Goal: Book appointment/travel/reservation

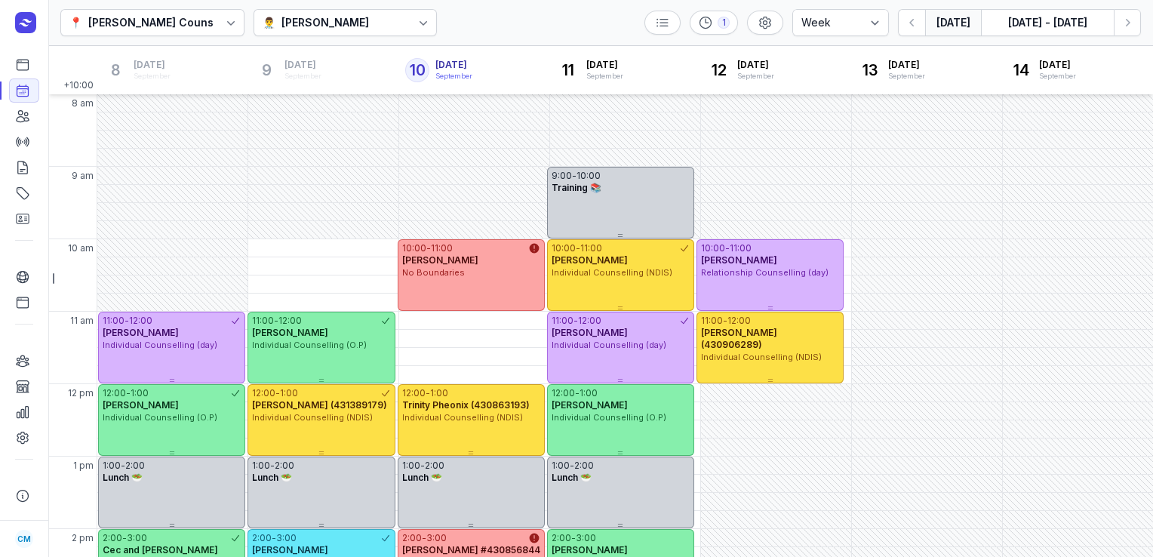
select select "week"
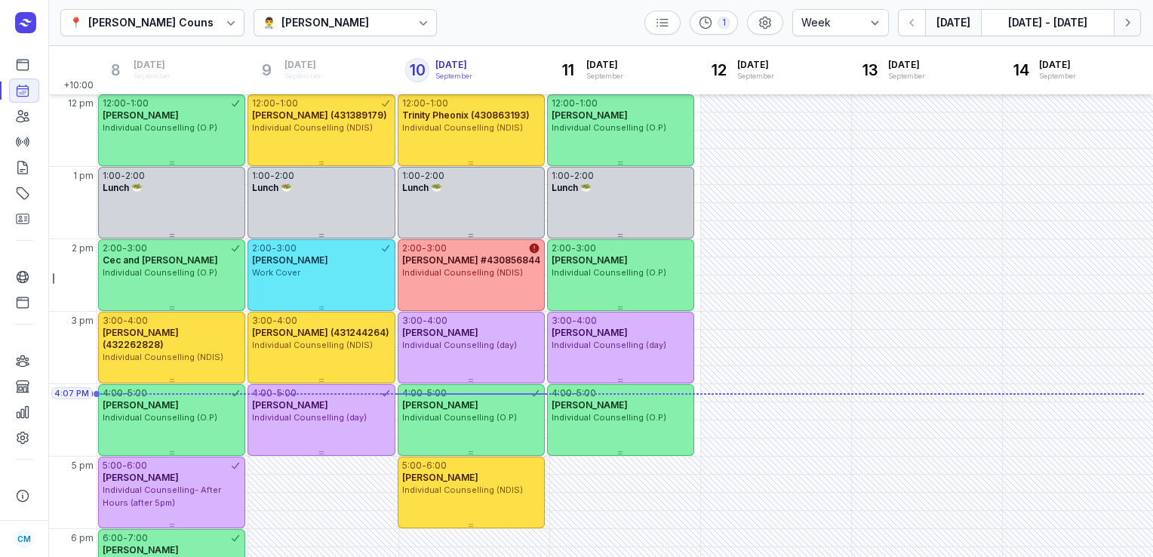
click at [1122, 24] on icon "button" at bounding box center [1126, 22] width 15 height 15
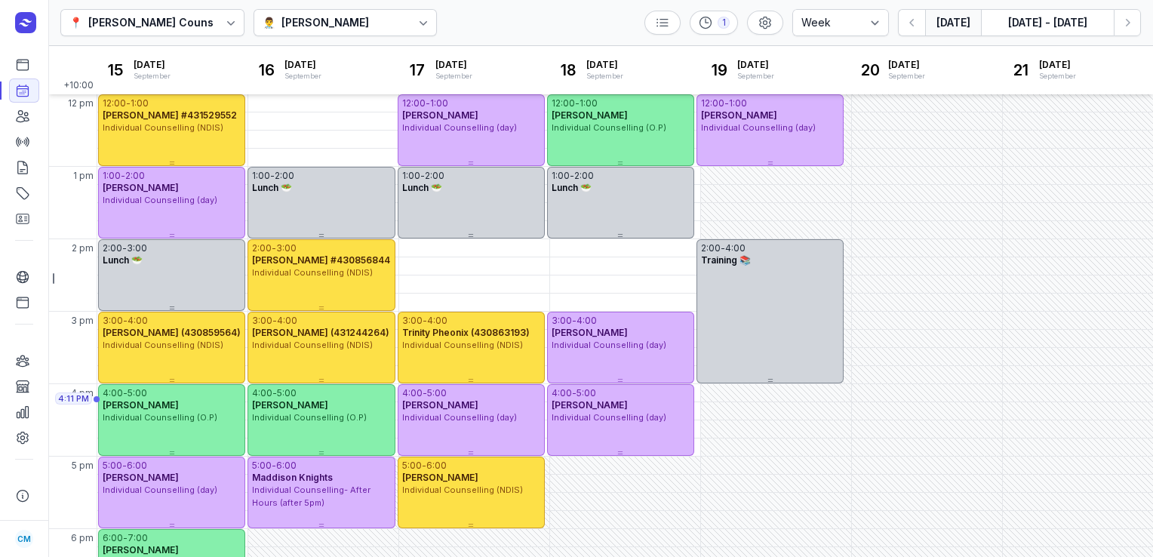
click at [960, 30] on button "[DATE]" at bounding box center [953, 22] width 56 height 27
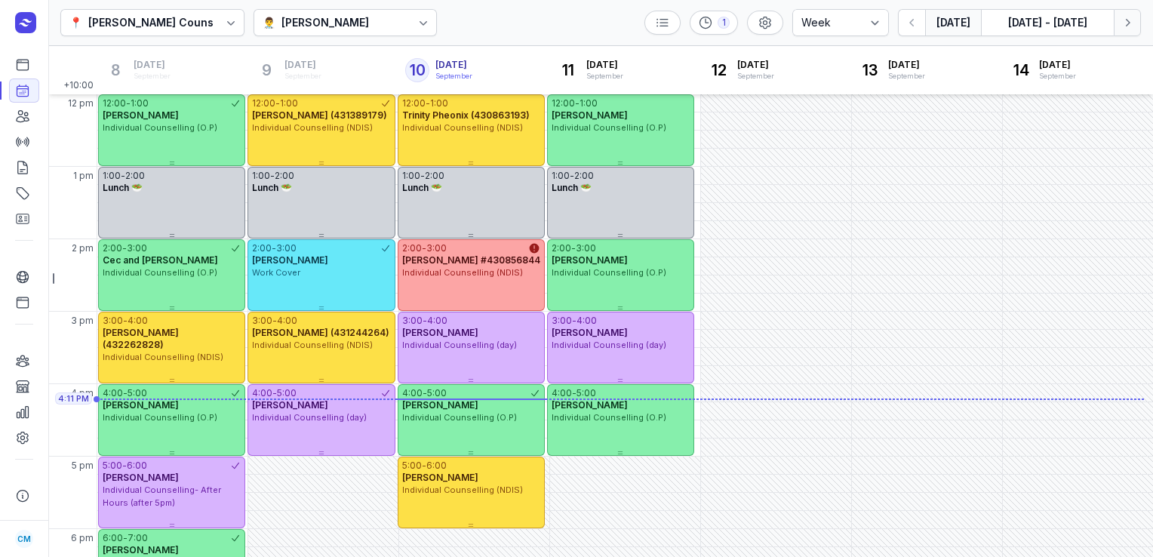
click at [1128, 24] on icon "button" at bounding box center [1126, 22] width 15 height 15
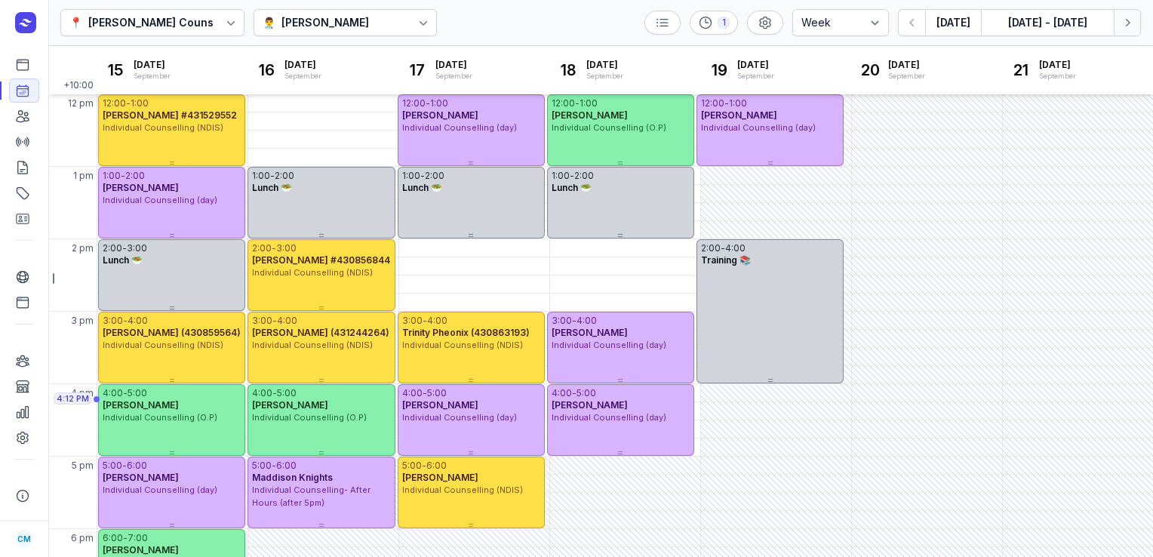
click at [1127, 27] on icon "button" at bounding box center [1126, 22] width 15 height 15
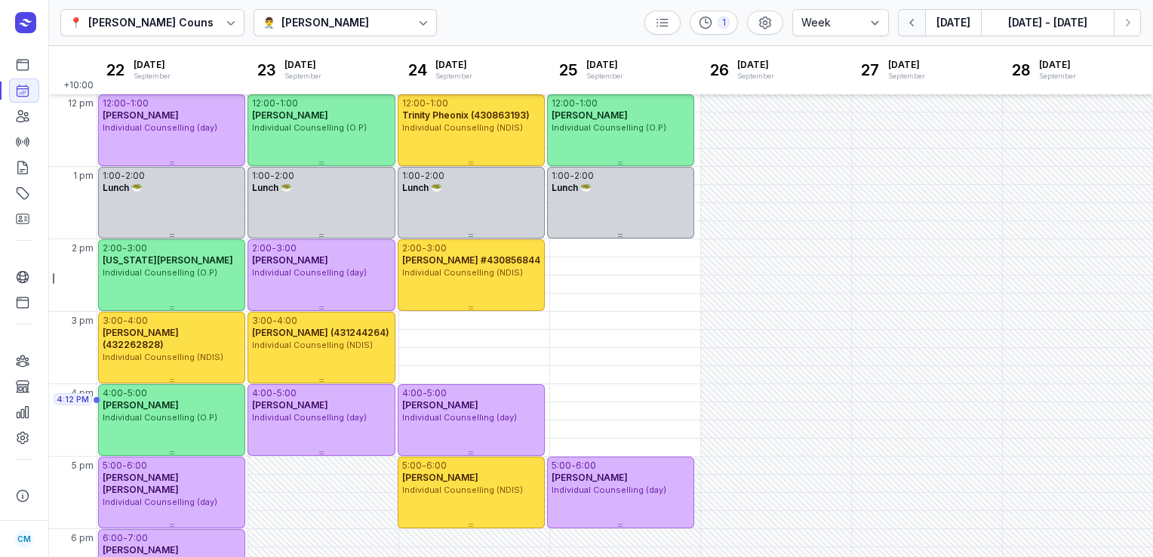
click at [918, 10] on button "button" at bounding box center [911, 22] width 27 height 27
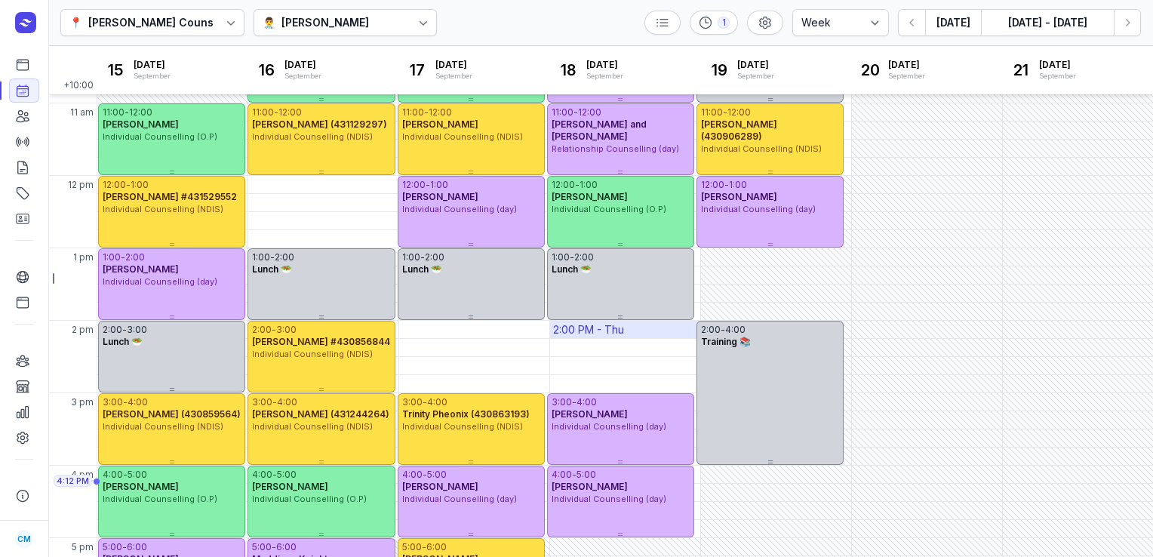
scroll to position [202, 0]
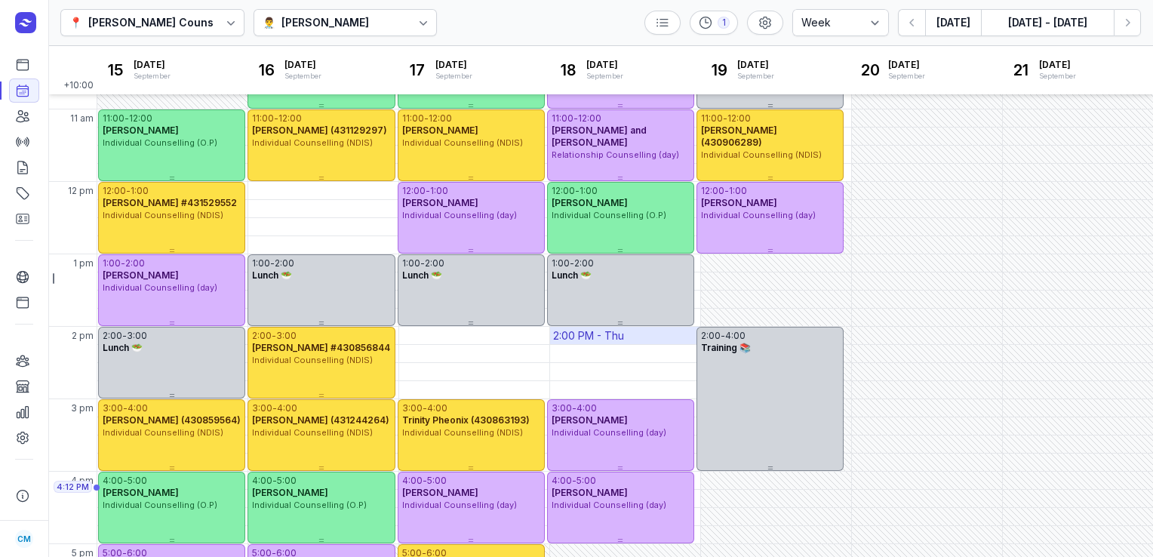
click at [592, 337] on div "2:00 PM - Thu" at bounding box center [588, 335] width 71 height 15
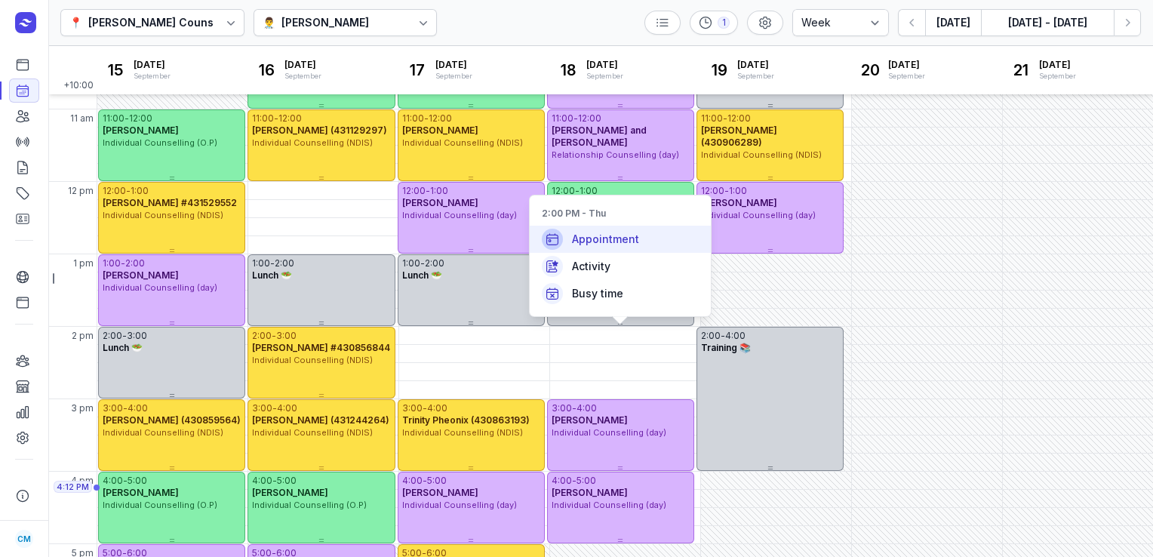
click at [642, 240] on div "Appointment" at bounding box center [620, 239] width 181 height 27
select select
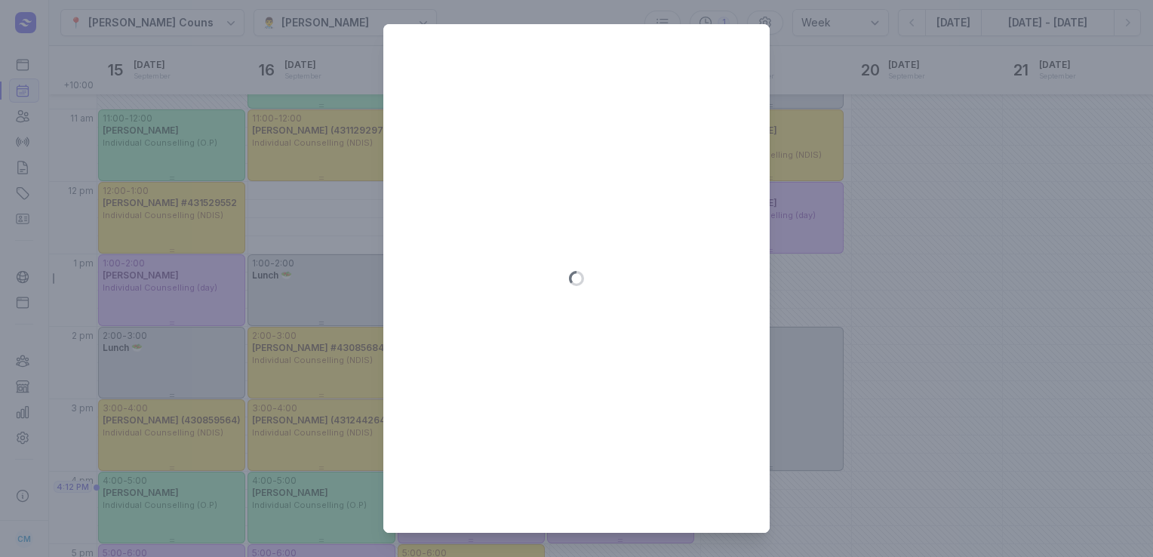
type input "[DATE]"
select select "14:00"
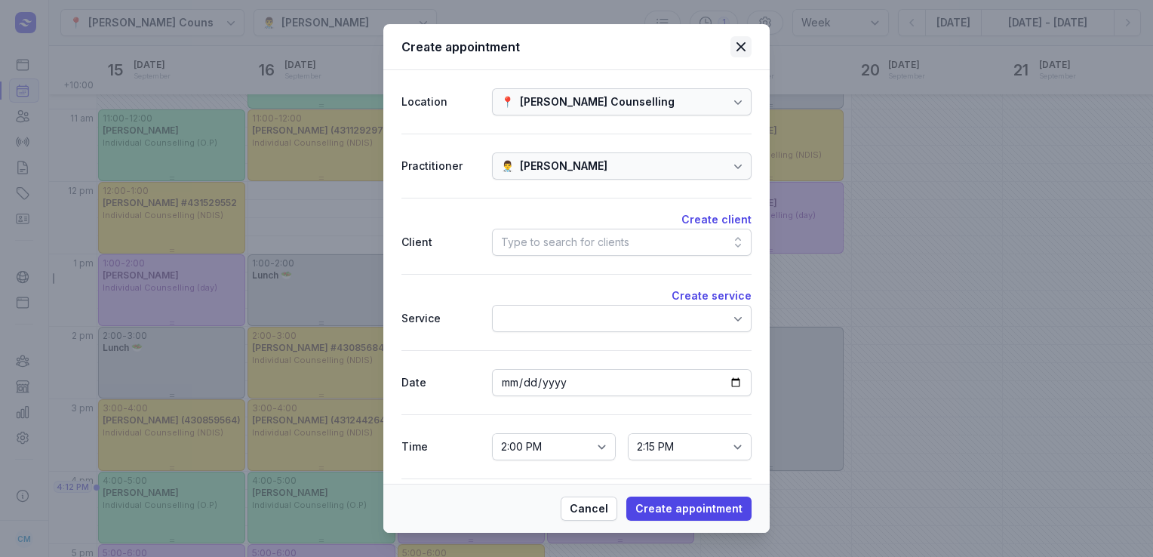
click at [748, 43] on icon at bounding box center [741, 47] width 18 height 18
select select
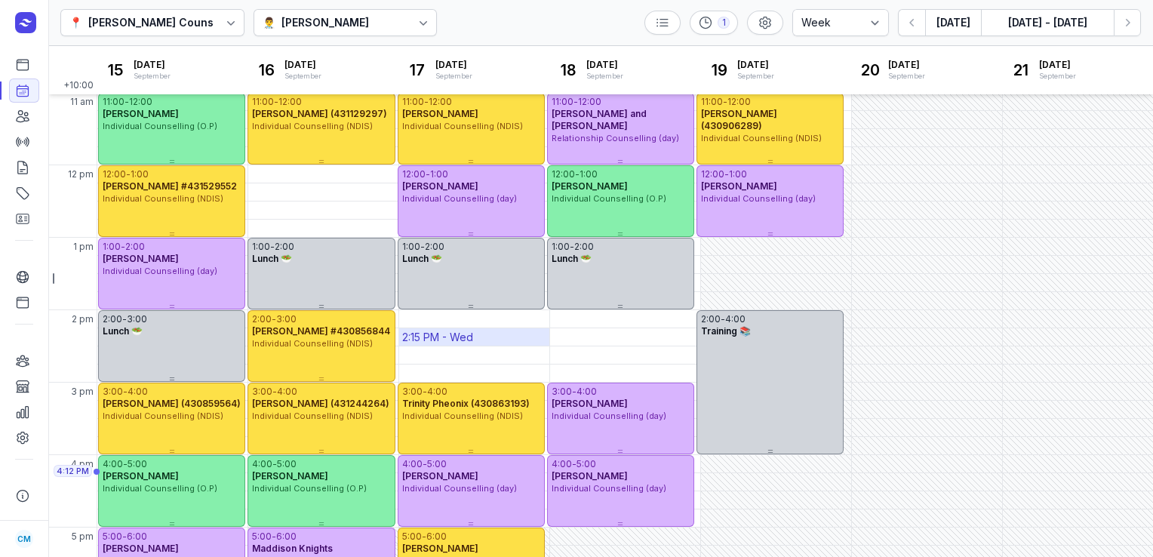
scroll to position [219, 0]
click at [438, 318] on div "2:00 PM - Wed" at bounding box center [439, 319] width 75 height 15
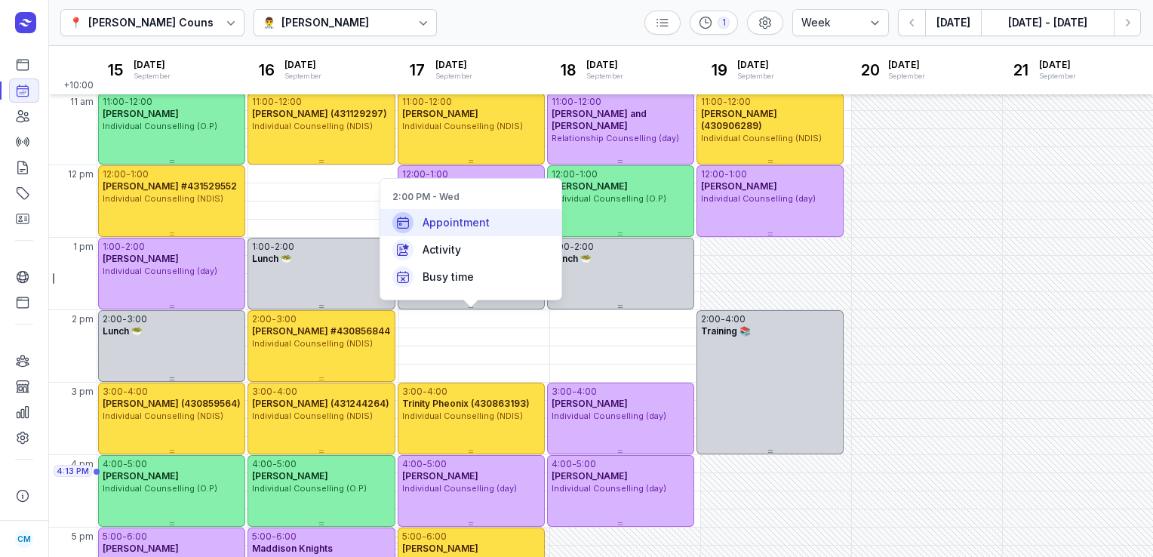
click at [465, 228] on span "Appointment" at bounding box center [455, 222] width 67 height 15
select select
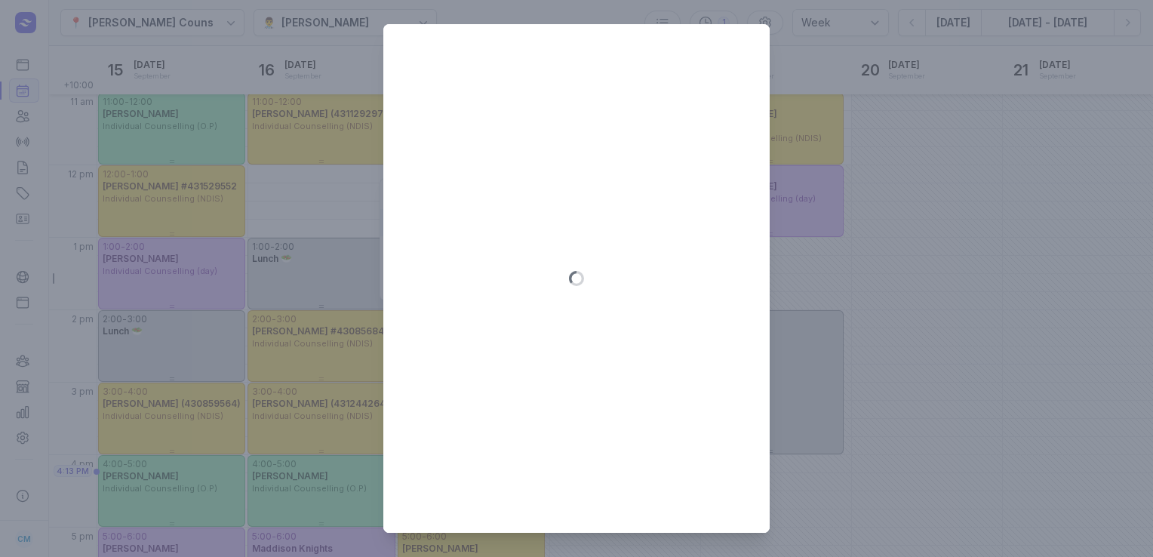
type input "[DATE]"
select select "14:00"
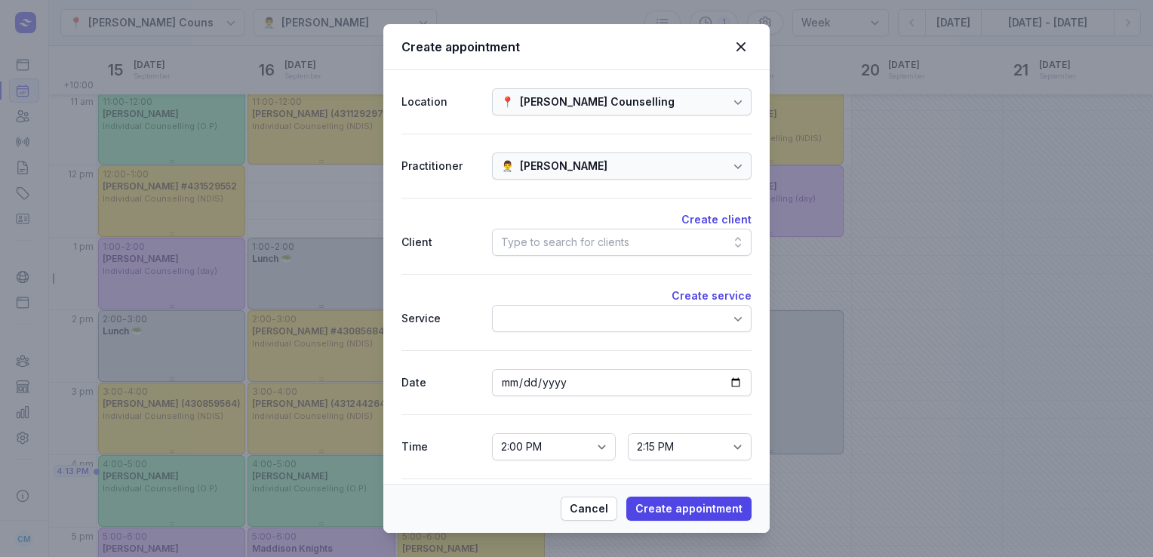
click at [588, 247] on div "Type to search for clients" at bounding box center [565, 242] width 128 height 18
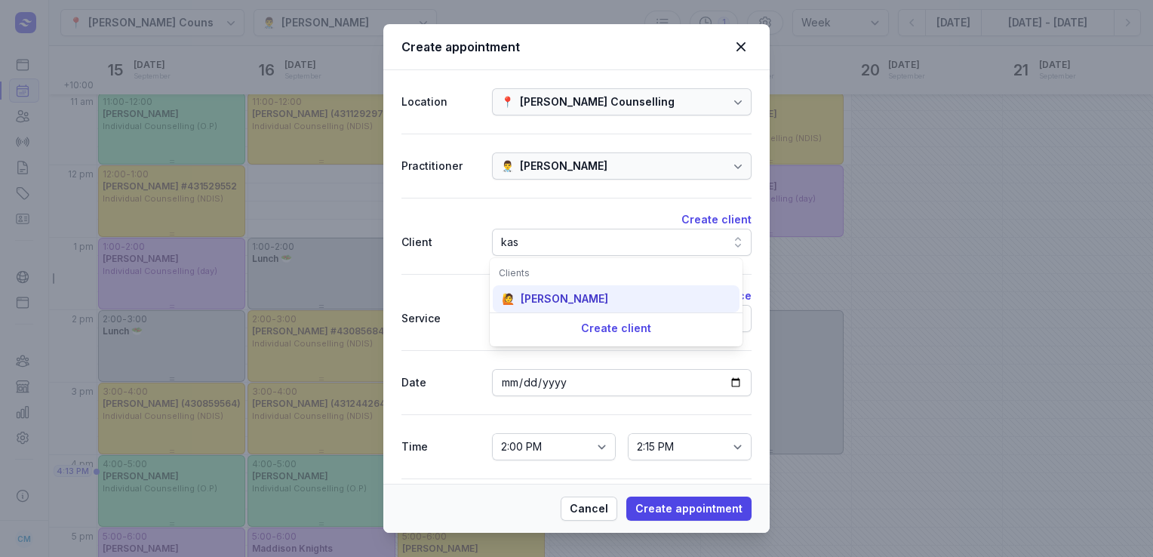
type input "kas"
click at [571, 303] on div "[PERSON_NAME]" at bounding box center [564, 298] width 88 height 15
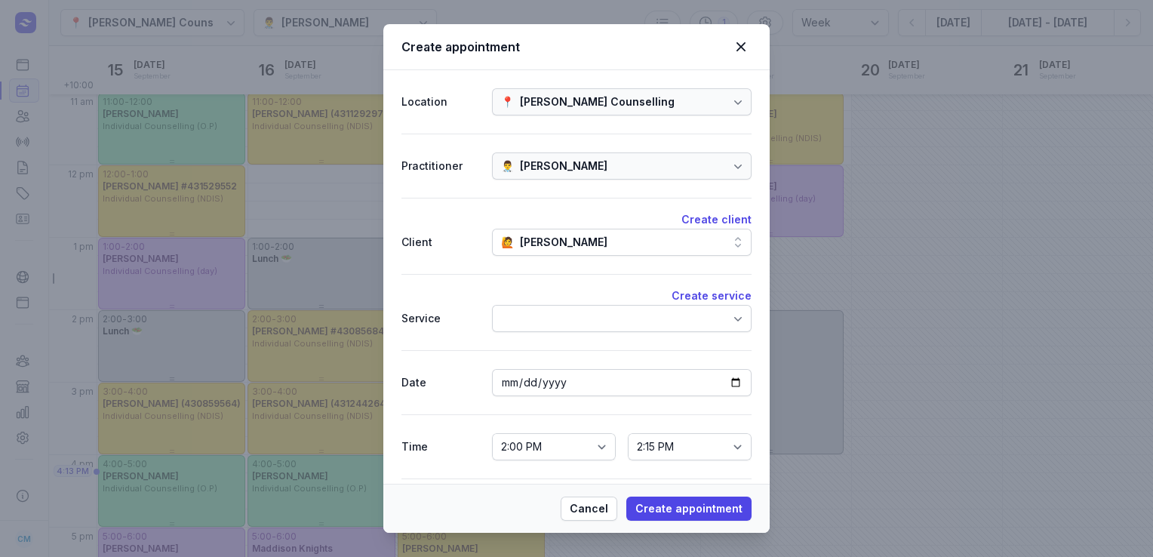
click at [561, 321] on div at bounding box center [621, 318] width 259 height 27
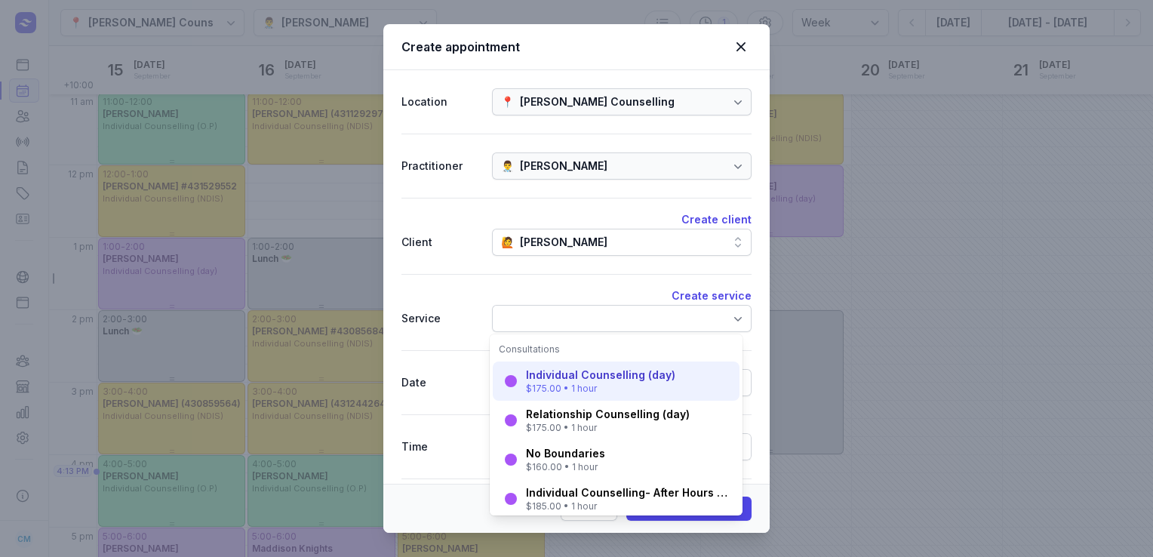
click at [567, 364] on div "Individual Counselling (day) $175.00 • 1 hour" at bounding box center [616, 380] width 247 height 39
select select "15:00"
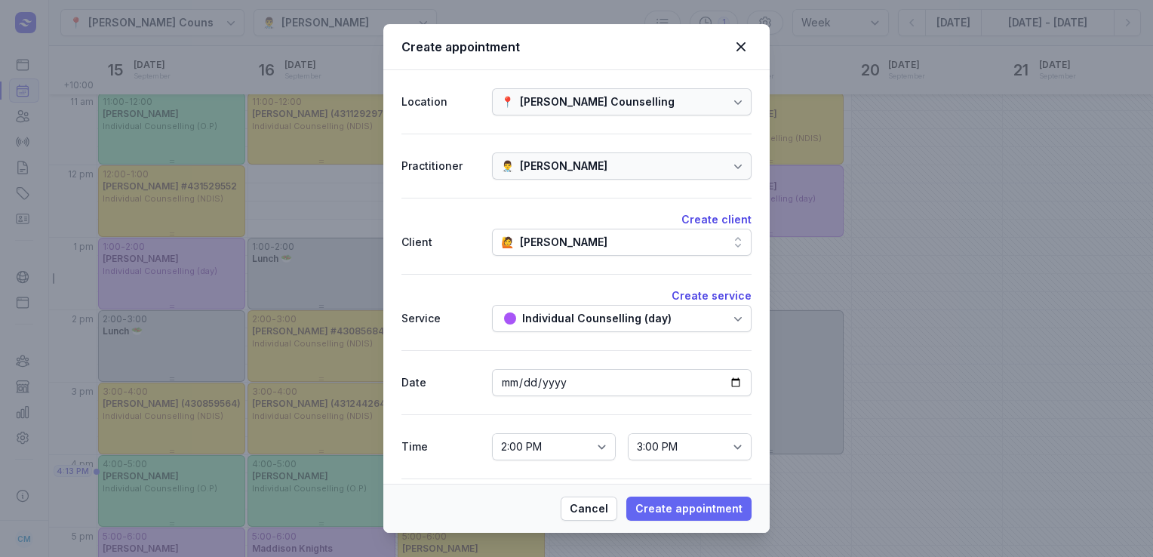
click at [658, 505] on span "Create appointment" at bounding box center [688, 508] width 107 height 18
select select
